Goal: Complete application form: Complete application form

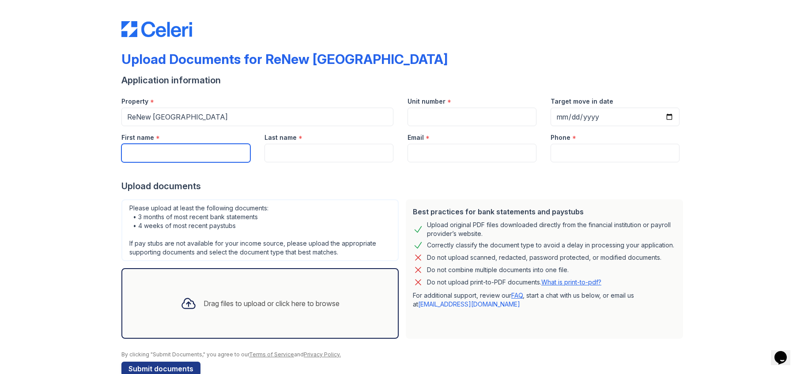
click at [182, 163] on input "First name" at bounding box center [185, 153] width 129 height 19
type input "[PERSON_NAME]"
type input "[EMAIL_ADDRESS][DOMAIN_NAME]"
type input "4437566253"
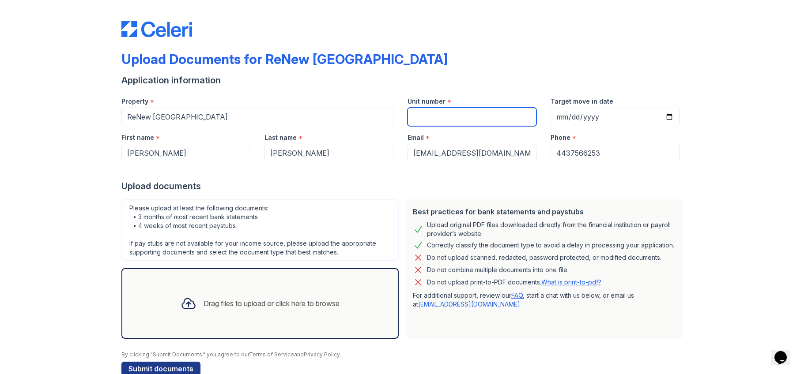
click at [432, 126] on input "Unit number" at bounding box center [472, 117] width 129 height 19
type input "4"
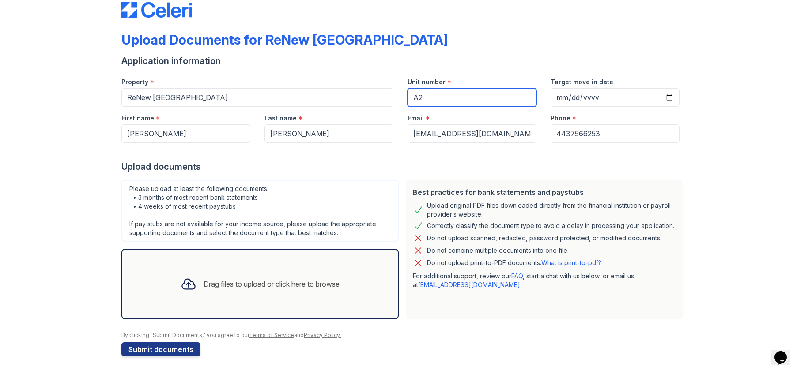
scroll to position [40, 0]
type input "A2"
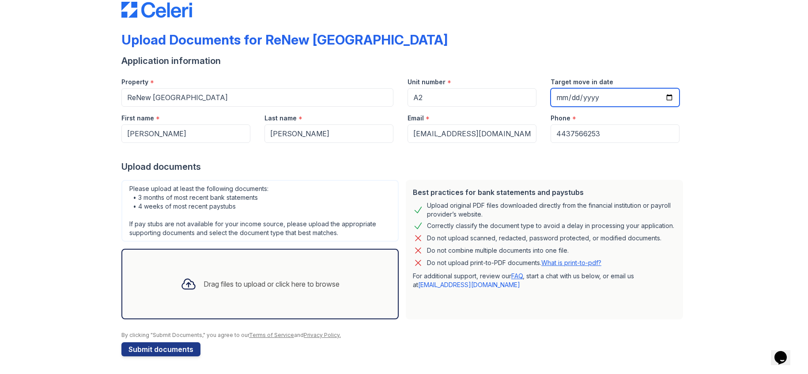
click at [664, 105] on input "Target move in date" at bounding box center [615, 97] width 129 height 19
type input "[DATE]"
click at [227, 269] on div "Drag files to upload or click here to browse" at bounding box center [260, 284] width 173 height 30
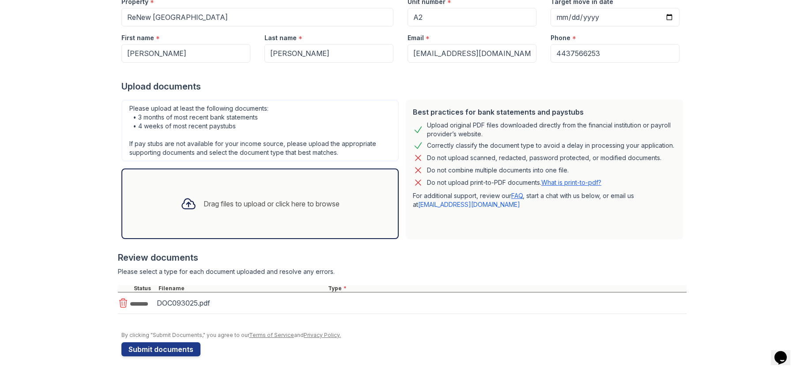
scroll to position [228, 0]
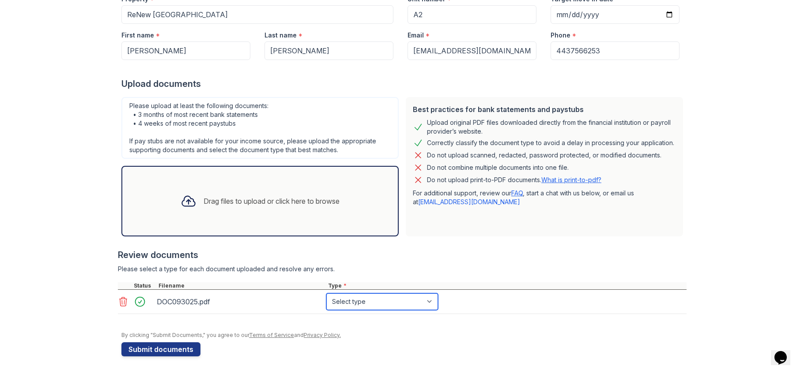
click at [438, 294] on select "Select type Paystub Bank Statement Offer Letter Tax Documents Benefit Award Let…" at bounding box center [382, 302] width 112 height 17
select select "paystub"
click at [374, 294] on select "Select type Paystub Bank Statement Offer Letter Tax Documents Benefit Award Let…" at bounding box center [382, 302] width 112 height 17
drag, startPoint x: 163, startPoint y: 347, endPoint x: 67, endPoint y: 336, distance: 96.4
click at [70, 338] on div "Upload Documents for ReNew Nottingham Application information Property * ReNew …" at bounding box center [404, 136] width 780 height 477
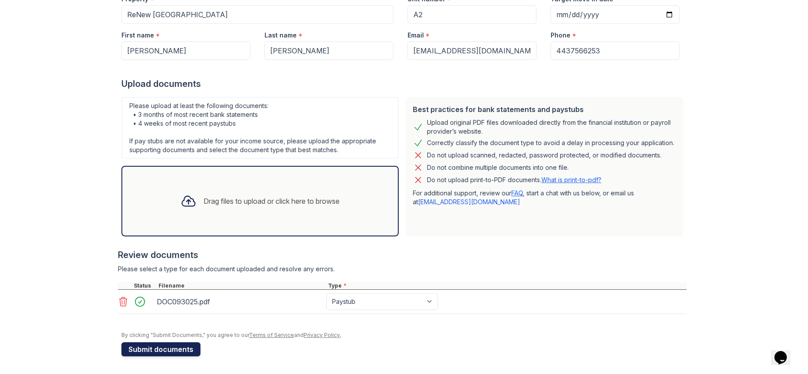
click at [168, 351] on button "Submit documents" at bounding box center [160, 350] width 79 height 14
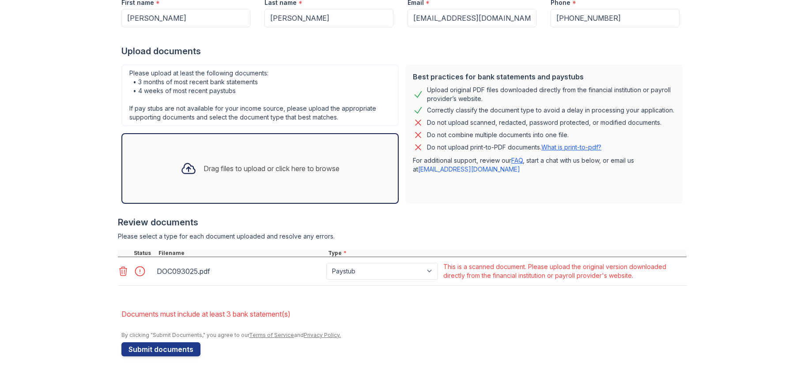
scroll to position [325, 0]
click at [438, 263] on select "Paystub Bank Statement Offer Letter Tax Documents Benefit Award Letter Investme…" at bounding box center [382, 271] width 112 height 17
select select "bank_statement"
click at [374, 263] on select "Paystub Bank Statement Offer Letter Tax Documents Benefit Award Letter Investme…" at bounding box center [382, 271] width 112 height 17
click at [182, 345] on button "Submit documents" at bounding box center [160, 350] width 79 height 14
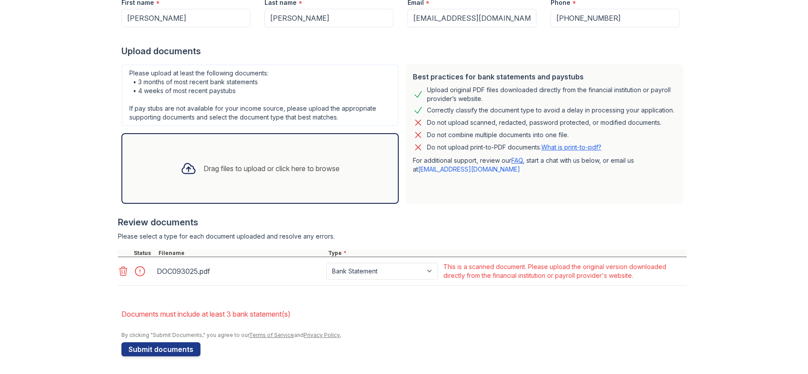
scroll to position [265, 0]
click at [438, 280] on select "Paystub Bank Statement Offer Letter Tax Documents Benefit Award Letter Investme…" at bounding box center [382, 271] width 112 height 17
select select "offer_letter"
click at [374, 280] on select "Paystub Bank Statement Offer Letter Tax Documents Benefit Award Letter Investme…" at bounding box center [382, 271] width 112 height 17
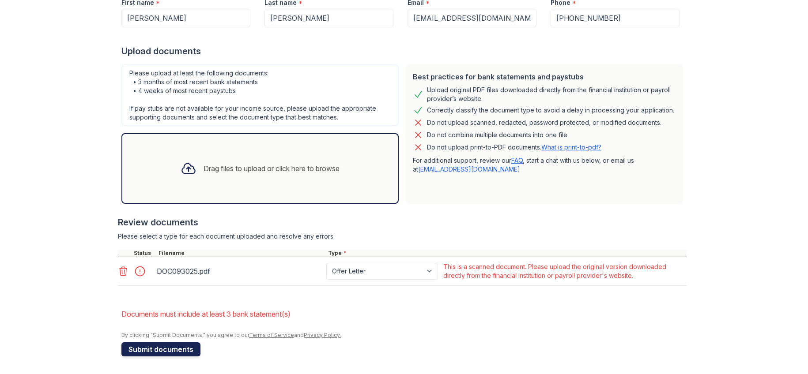
click at [165, 348] on button "Submit documents" at bounding box center [160, 350] width 79 height 14
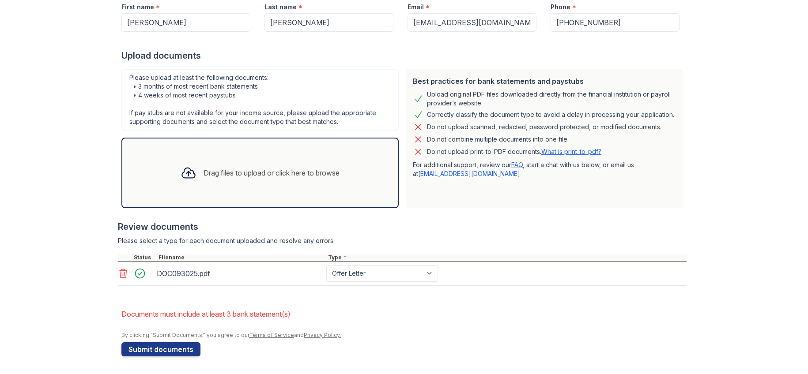
scroll to position [221, 0]
click at [438, 282] on select "Paystub Bank Statement Offer Letter Tax Documents Benefit Award Letter Investme…" at bounding box center [382, 273] width 112 height 17
select select "other"
click at [374, 282] on select "Paystub Bank Statement Offer Letter Tax Documents Benefit Award Letter Investme…" at bounding box center [382, 273] width 112 height 17
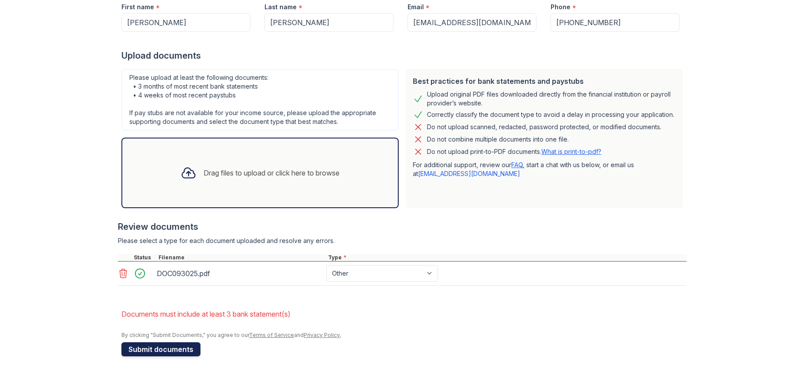
click at [152, 348] on button "Submit documents" at bounding box center [160, 350] width 79 height 14
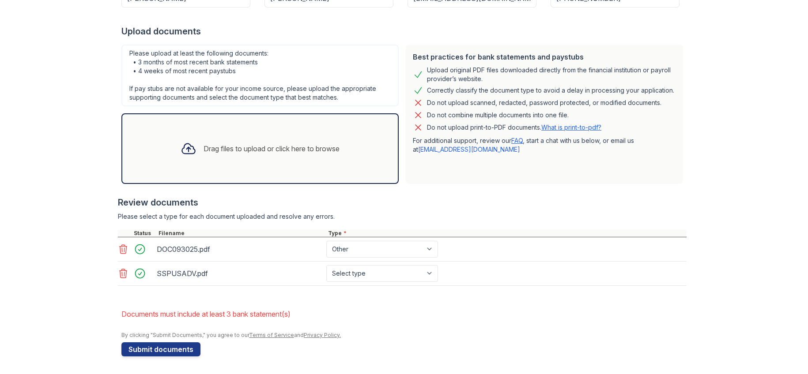
click at [120, 255] on icon at bounding box center [123, 249] width 11 height 11
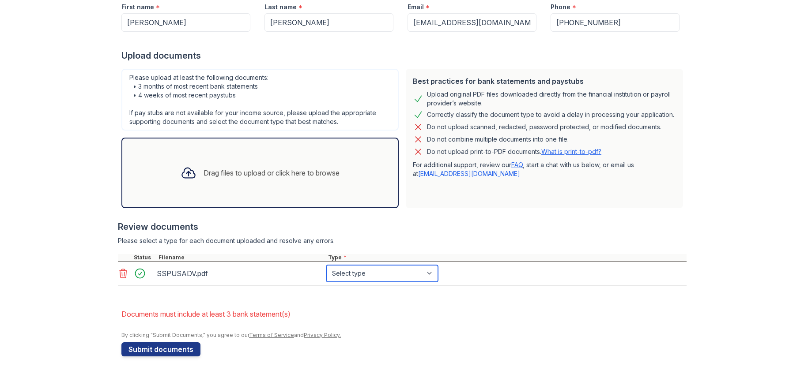
click at [438, 282] on select "Select type Paystub Bank Statement Offer Letter Tax Documents Benefit Award Let…" at bounding box center [382, 273] width 112 height 17
select select "paystub"
click at [374, 282] on select "Select type Paystub Bank Statement Offer Letter Tax Documents Benefit Award Let…" at bounding box center [382, 273] width 112 height 17
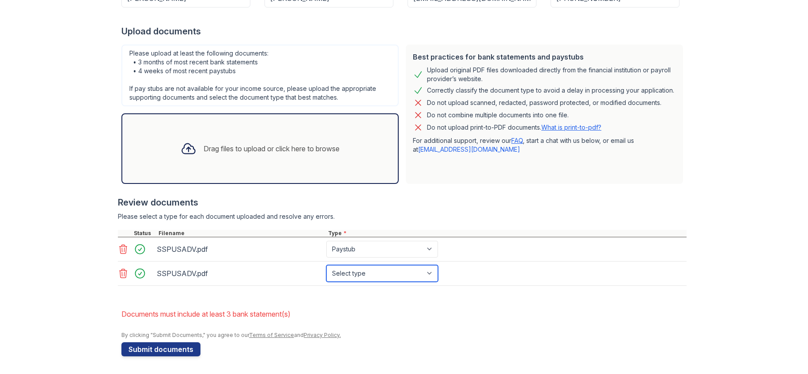
click at [438, 279] on select "Select type Paystub Bank Statement Offer Letter Tax Documents Benefit Award Let…" at bounding box center [382, 273] width 112 height 17
select select "paystub"
click at [374, 268] on select "Select type Paystub Bank Statement Offer Letter Tax Documents Benefit Award Let…" at bounding box center [382, 273] width 112 height 17
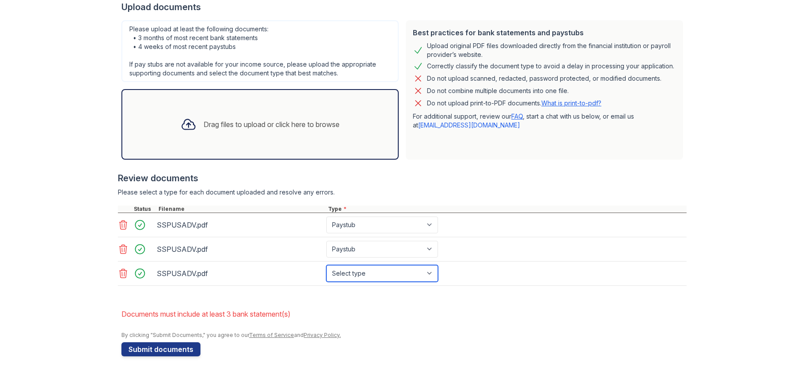
click at [438, 282] on select "Select type Paystub Bank Statement Offer Letter Tax Documents Benefit Award Let…" at bounding box center [382, 273] width 112 height 17
select select "paystub"
click at [374, 282] on select "Select type Paystub Bank Statement Offer Letter Tax Documents Benefit Award Let…" at bounding box center [382, 273] width 112 height 17
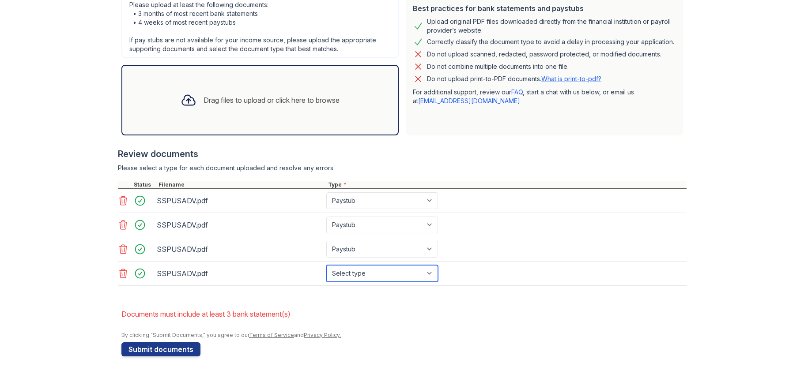
click at [438, 282] on select "Select type Paystub Bank Statement Offer Letter Tax Documents Benefit Award Let…" at bounding box center [382, 273] width 112 height 17
select select "paystub"
click at [374, 282] on select "Select type Paystub Bank Statement Offer Letter Tax Documents Benefit Award Let…" at bounding box center [382, 273] width 112 height 17
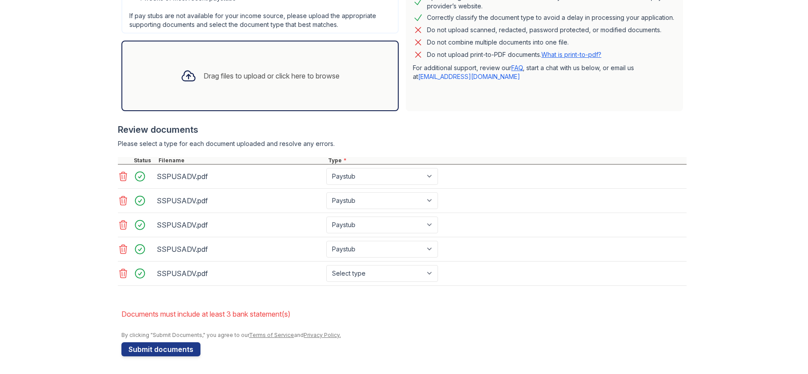
scroll to position [386, 0]
click at [438, 282] on select "Select type Paystub Bank Statement Offer Letter Tax Documents Benefit Award Let…" at bounding box center [382, 273] width 112 height 17
select select "paystub"
click at [374, 270] on select "Select type Paystub Bank Statement Offer Letter Tax Documents Benefit Award Let…" at bounding box center [382, 273] width 112 height 17
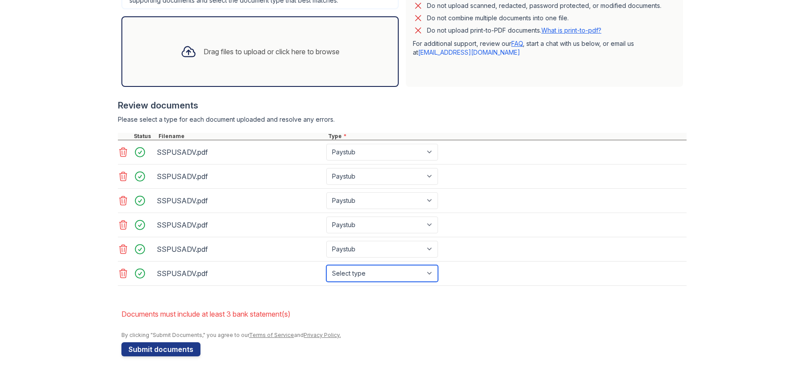
click at [438, 282] on select "Select type Paystub Bank Statement Offer Letter Tax Documents Benefit Award Let…" at bounding box center [382, 273] width 112 height 17
select select "paystub"
click at [374, 282] on select "Select type Paystub Bank Statement Offer Letter Tax Documents Benefit Award Let…" at bounding box center [382, 273] width 112 height 17
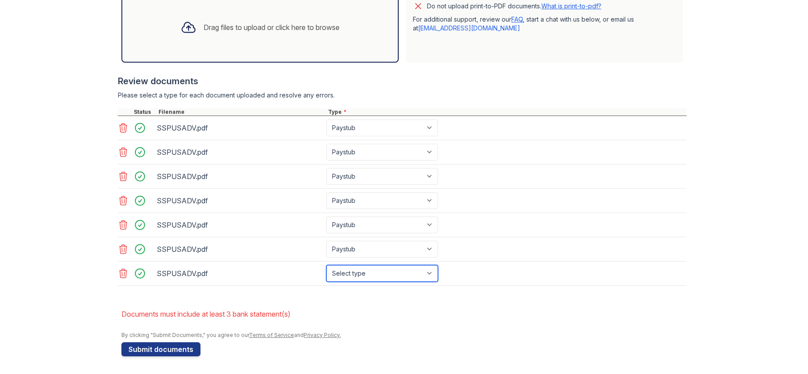
click at [438, 282] on select "Select type Paystub Bank Statement Offer Letter Tax Documents Benefit Award Let…" at bounding box center [382, 273] width 112 height 17
select select "paystub"
click at [374, 282] on select "Select type Paystub Bank Statement Offer Letter Tax Documents Benefit Award Let…" at bounding box center [382, 273] width 112 height 17
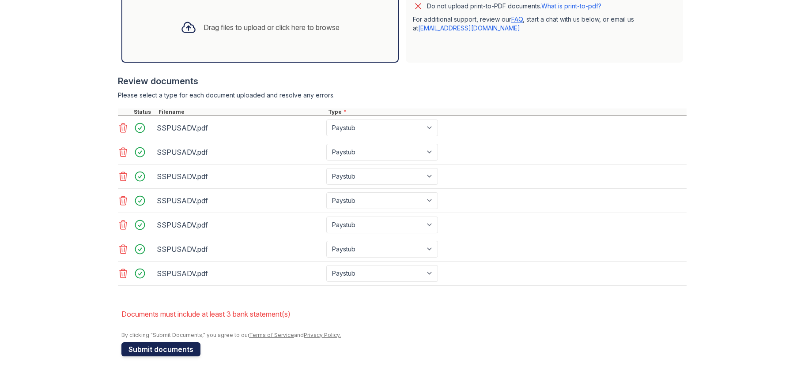
click at [190, 345] on button "Submit documents" at bounding box center [160, 350] width 79 height 14
click at [290, 332] on link "Terms of Service" at bounding box center [271, 335] width 45 height 7
click at [166, 344] on button "Submit documents" at bounding box center [160, 350] width 79 height 14
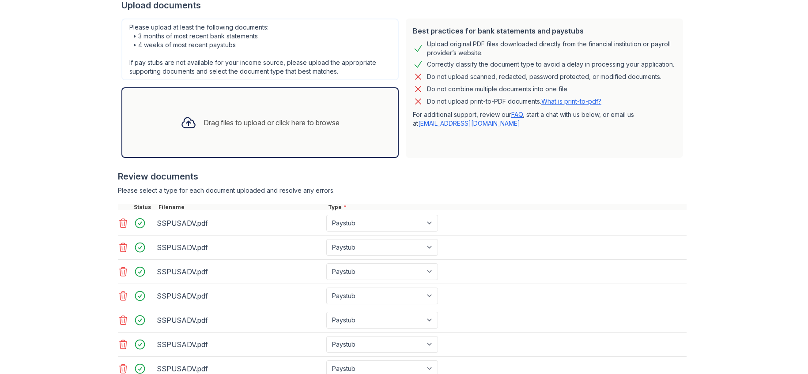
scroll to position [265, 0]
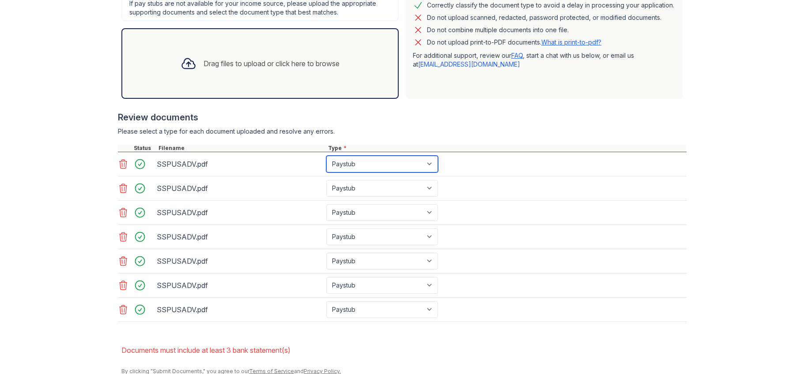
click at [438, 173] on select "Paystub Bank Statement Offer Letter Tax Documents Benefit Award Letter Investme…" at bounding box center [382, 164] width 112 height 17
select select "other"
click at [374, 173] on select "Paystub Bank Statement Offer Letter Tax Documents Benefit Award Letter Investme…" at bounding box center [382, 164] width 112 height 17
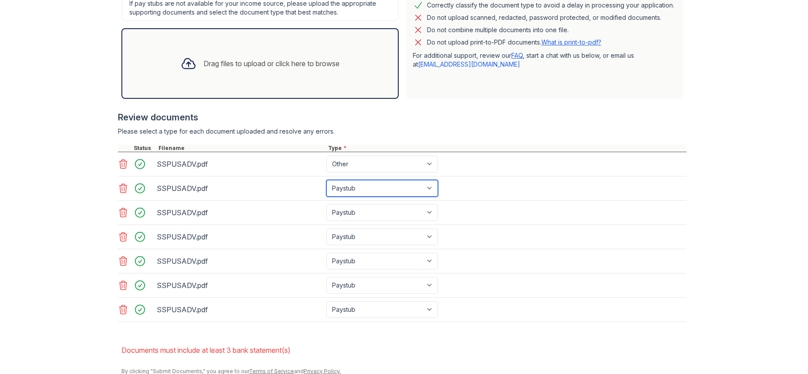
click at [438, 197] on select "Paystub Bank Statement Offer Letter Tax Documents Benefit Award Letter Investme…" at bounding box center [382, 188] width 112 height 17
select select "other"
click at [374, 197] on select "Paystub Bank Statement Offer Letter Tax Documents Benefit Award Letter Investme…" at bounding box center [382, 188] width 112 height 17
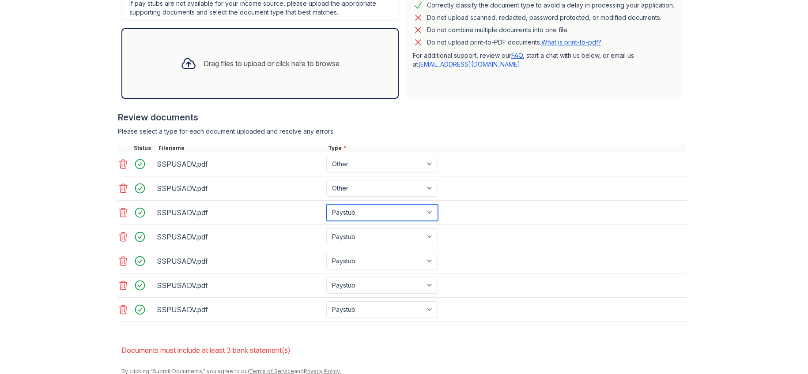
click at [438, 221] on select "Paystub Bank Statement Offer Letter Tax Documents Benefit Award Letter Investme…" at bounding box center [382, 212] width 112 height 17
select select "other"
click at [374, 221] on select "Paystub Bank Statement Offer Letter Tax Documents Benefit Award Letter Investme…" at bounding box center [382, 212] width 112 height 17
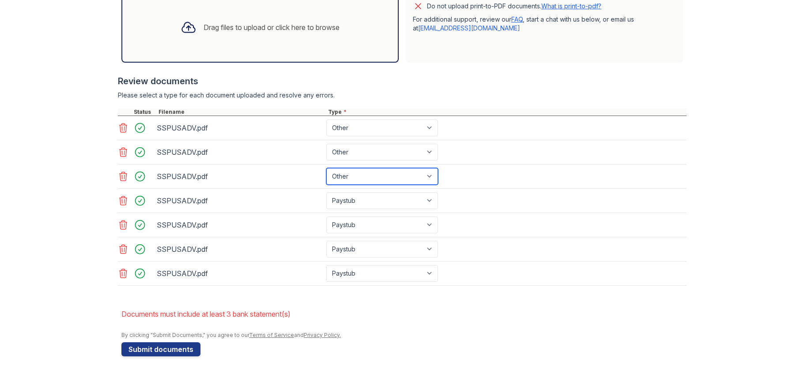
scroll to position [478, 0]
click at [169, 346] on button "Submit documents" at bounding box center [160, 350] width 79 height 14
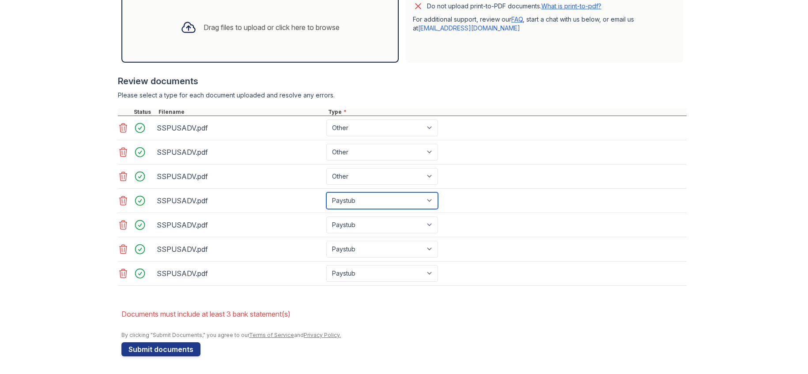
click at [438, 193] on select "Paystub Bank Statement Offer Letter Tax Documents Benefit Award Letter Investme…" at bounding box center [382, 201] width 112 height 17
select select "other"
click at [374, 193] on select "Paystub Bank Statement Offer Letter Tax Documents Benefit Award Letter Investme…" at bounding box center [382, 201] width 112 height 17
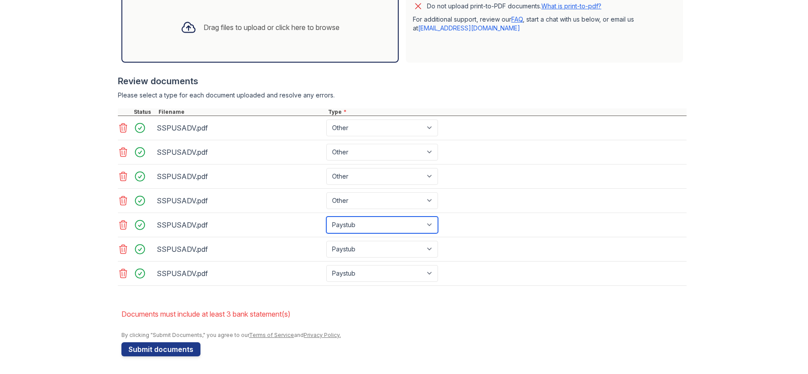
click at [438, 217] on select "Paystub Bank Statement Offer Letter Tax Documents Benefit Award Letter Investme…" at bounding box center [382, 225] width 112 height 17
select select "other"
click at [374, 217] on select "Paystub Bank Statement Offer Letter Tax Documents Benefit Award Letter Investme…" at bounding box center [382, 225] width 112 height 17
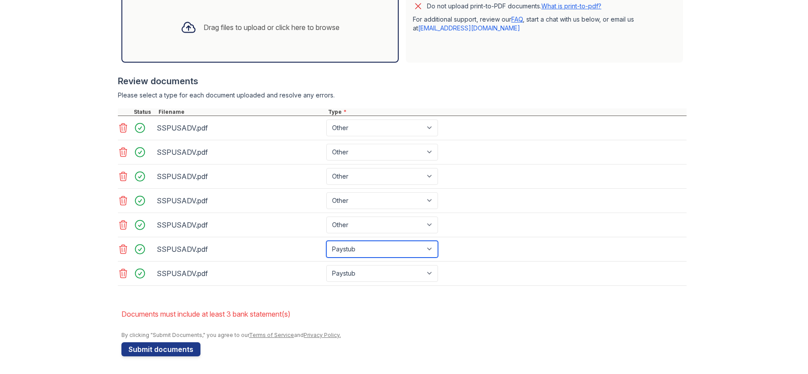
click at [438, 241] on select "Paystub Bank Statement Offer Letter Tax Documents Benefit Award Letter Investme…" at bounding box center [382, 249] width 112 height 17
select select "other"
click at [374, 241] on select "Paystub Bank Statement Offer Letter Tax Documents Benefit Award Letter Investme…" at bounding box center [382, 249] width 112 height 17
click at [438, 265] on select "Paystub Bank Statement Offer Letter Tax Documents Benefit Award Letter Investme…" at bounding box center [382, 273] width 112 height 17
select select "other"
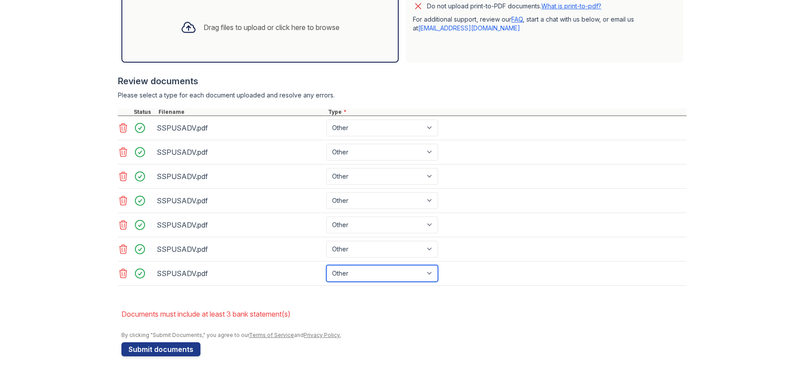
click at [374, 265] on select "Paystub Bank Statement Offer Letter Tax Documents Benefit Award Letter Investme…" at bounding box center [382, 273] width 112 height 17
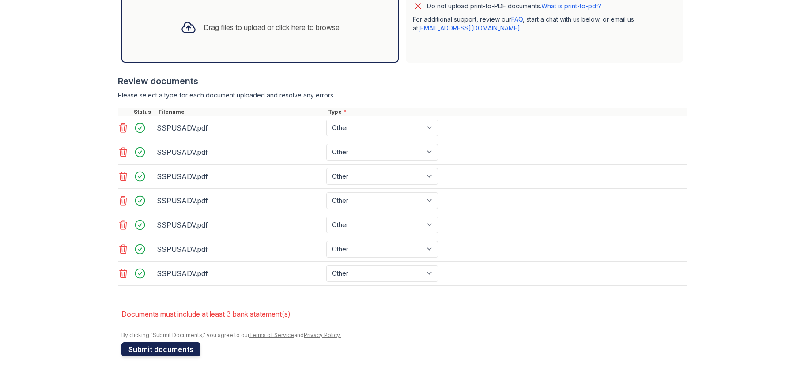
click at [197, 344] on button "Submit documents" at bounding box center [160, 350] width 79 height 14
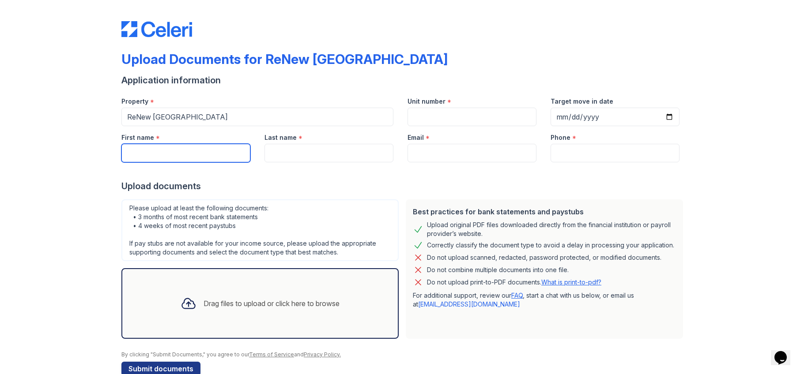
click at [194, 163] on input "First name" at bounding box center [185, 153] width 129 height 19
type input "[PERSON_NAME]"
type input "A2"
type input "[DATE]"
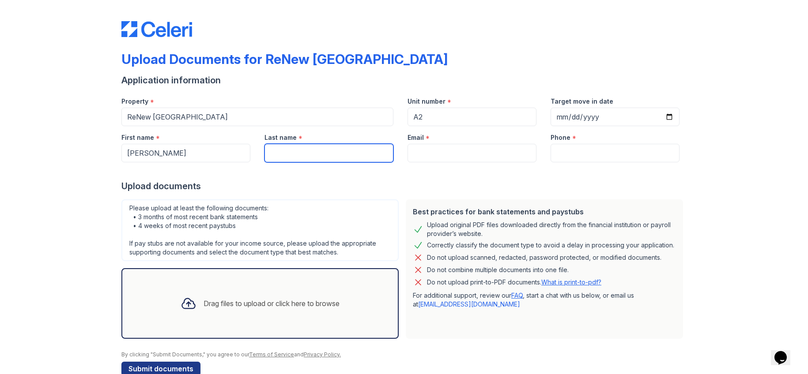
type input "[PERSON_NAME]"
type input "[EMAIL_ADDRESS][DOMAIN_NAME]"
type input "4437566253"
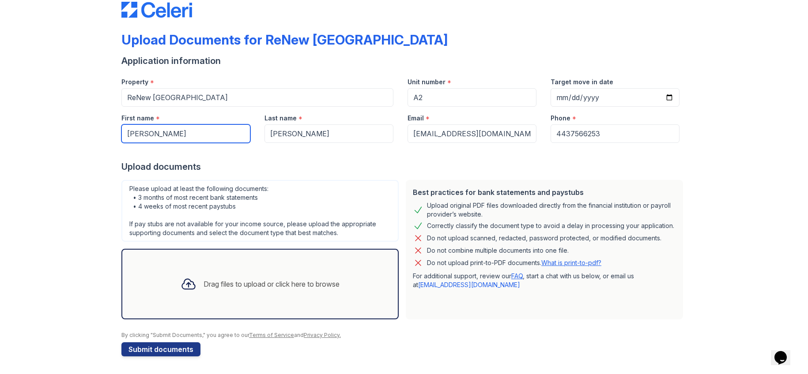
scroll to position [128, 0]
click at [199, 278] on div "Drag files to upload or click here to browse" at bounding box center [260, 284] width 173 height 30
